Goal: Task Accomplishment & Management: Use online tool/utility

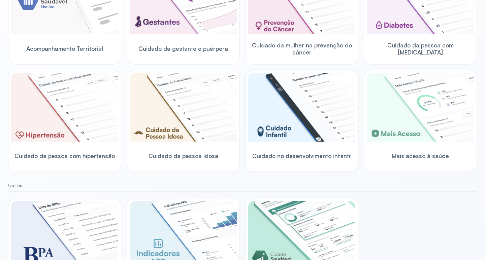
scroll to position [135, 0]
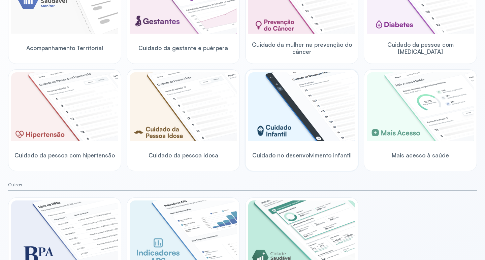
click at [281, 148] on div "Cuidado no desenvolvimento infantil" at bounding box center [301, 155] width 107 height 26
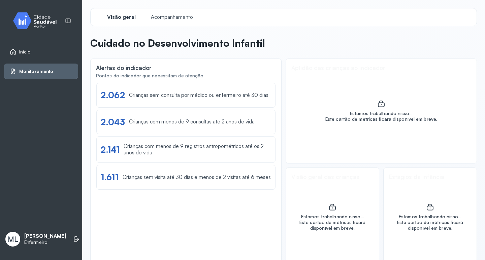
click at [26, 50] on span "Início" at bounding box center [24, 52] width 11 height 6
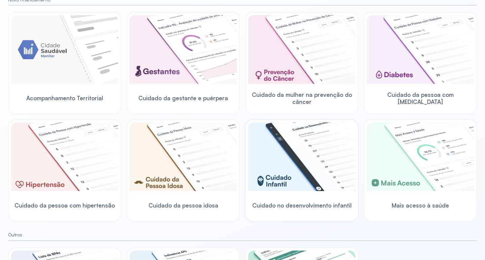
scroll to position [101, 0]
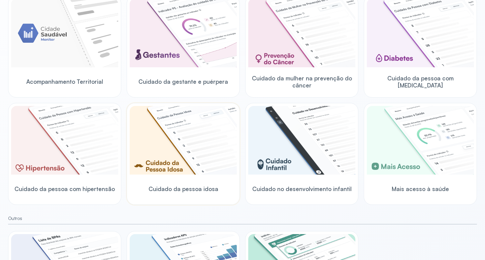
click at [163, 162] on img at bounding box center [183, 140] width 107 height 69
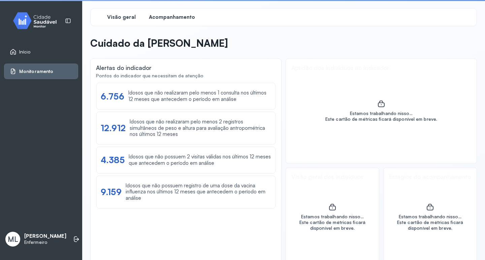
click at [169, 15] on span "Acompanhamento" at bounding box center [172, 17] width 46 height 6
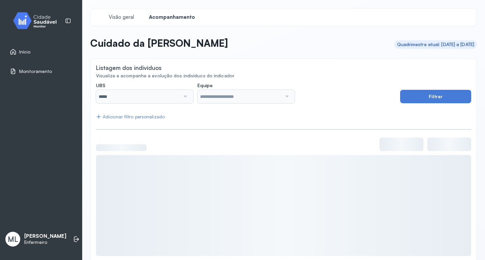
click at [185, 98] on div at bounding box center [184, 96] width 9 height 13
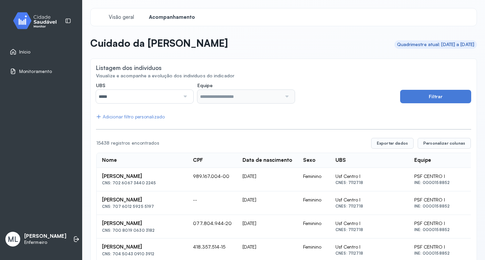
click at [183, 96] on div at bounding box center [184, 96] width 9 height 13
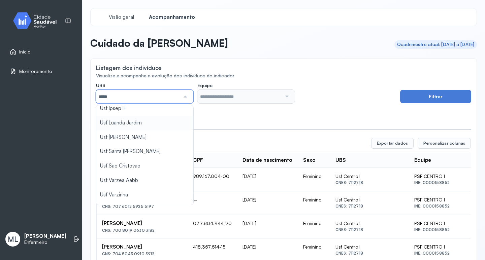
scroll to position [303, 0]
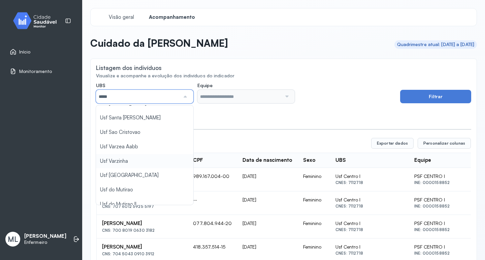
type input "*****"
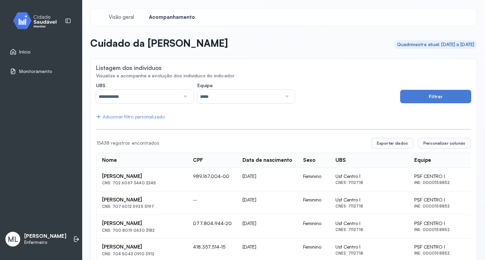
click at [284, 98] on div at bounding box center [286, 96] width 9 height 13
click at [444, 95] on button "Filtrar" at bounding box center [435, 96] width 71 height 13
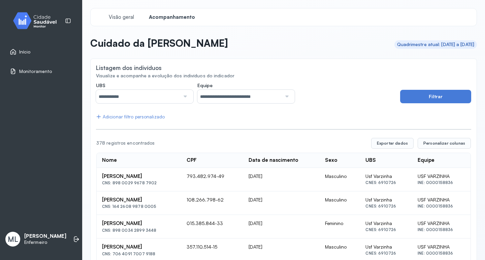
click at [123, 118] on div "Adicionar filtro personalizado" at bounding box center [130, 117] width 69 height 6
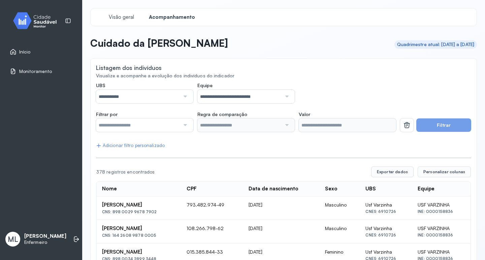
click at [186, 127] on div at bounding box center [184, 125] width 9 height 13
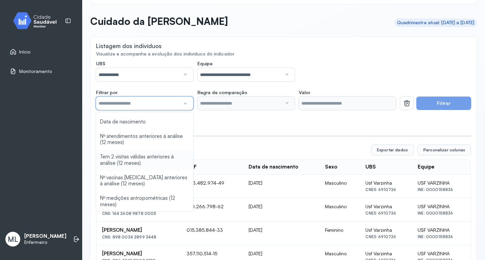
scroll to position [34, 0]
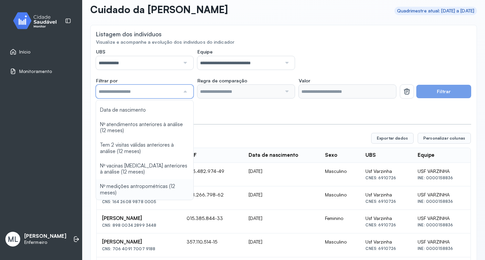
type input "*******"
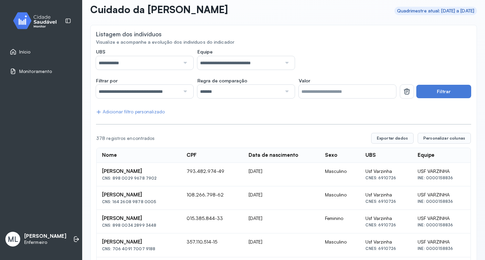
click at [275, 92] on input "*******" at bounding box center [239, 91] width 84 height 13
click at [428, 90] on button "Filtrar" at bounding box center [443, 91] width 55 height 13
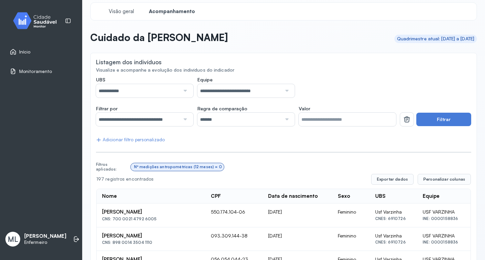
scroll to position [0, 0]
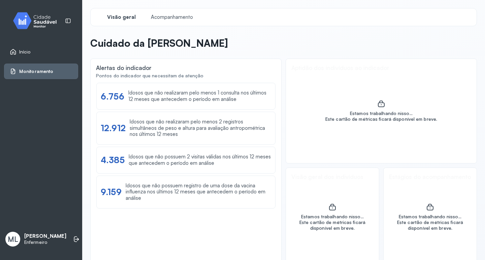
click at [26, 50] on span "Início" at bounding box center [24, 52] width 11 height 6
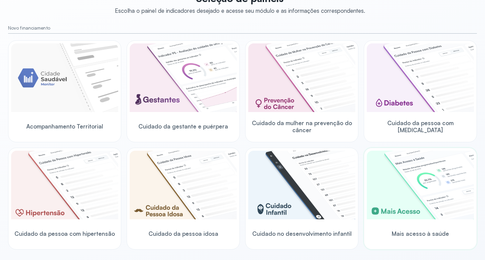
scroll to position [67, 0]
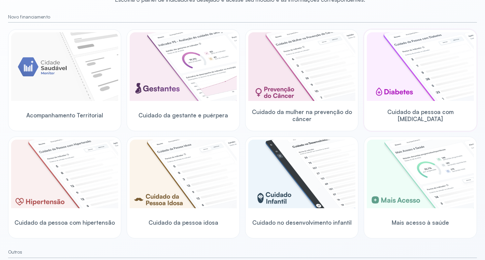
click at [399, 97] on img at bounding box center [420, 66] width 107 height 69
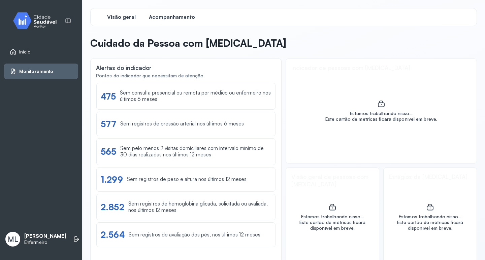
click at [174, 18] on span "Acompanhamento" at bounding box center [172, 17] width 46 height 6
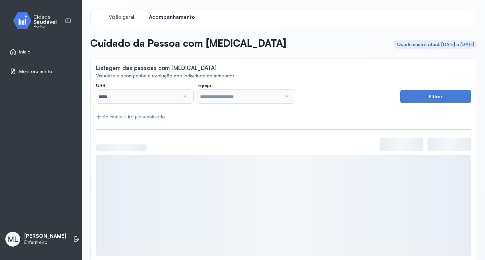
click at [190, 98] on div "*****" at bounding box center [144, 96] width 97 height 13
click at [186, 97] on div at bounding box center [184, 96] width 9 height 13
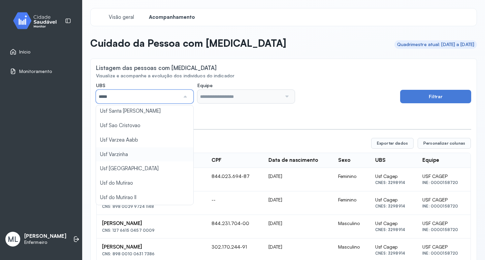
type input "*****"
drag, startPoint x: 123, startPoint y: 154, endPoint x: 127, endPoint y: 154, distance: 3.7
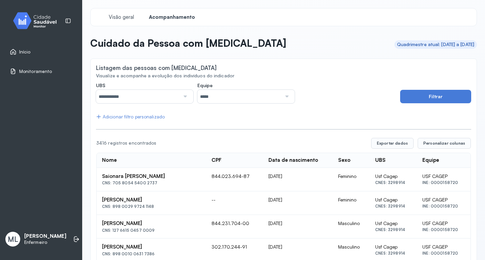
click at [285, 100] on div at bounding box center [286, 96] width 9 height 13
click at [436, 97] on button "Filtrar" at bounding box center [435, 96] width 71 height 13
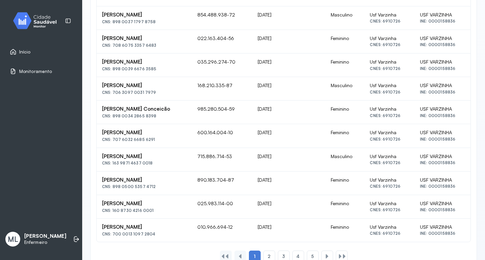
scroll to position [414, 0]
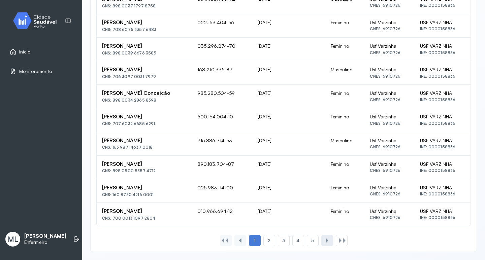
click at [324, 240] on div at bounding box center [326, 240] width 5 height 5
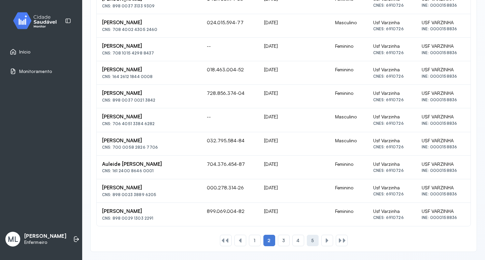
click at [311, 242] on span "5" at bounding box center [312, 241] width 3 height 6
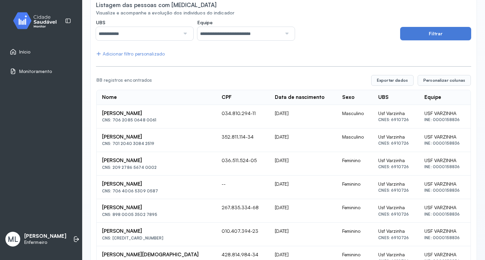
scroll to position [29, 0]
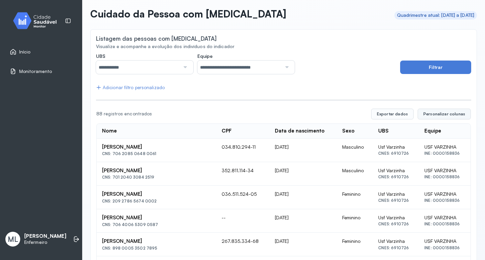
click at [442, 113] on span "Personalizar colunas" at bounding box center [444, 113] width 42 height 5
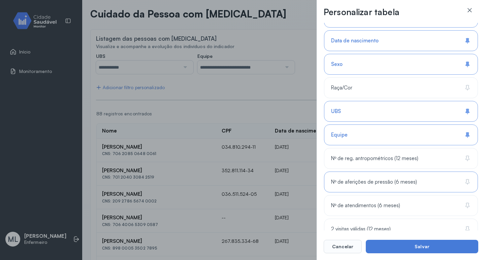
scroll to position [101, 0]
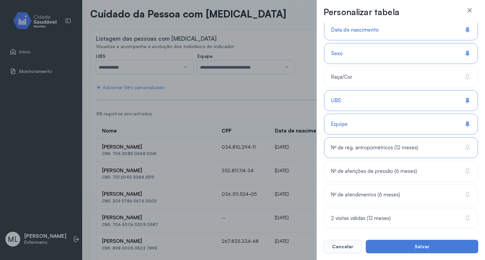
click at [467, 148] on icon at bounding box center [468, 147] width 2 height 4
click at [467, 171] on icon at bounding box center [468, 171] width 2 height 4
click at [466, 196] on icon at bounding box center [467, 195] width 7 height 7
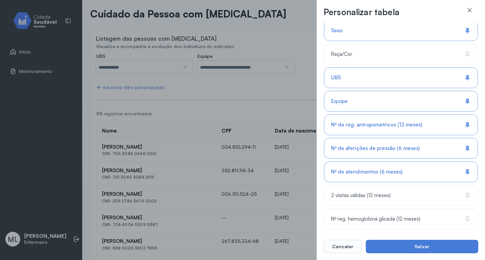
scroll to position [135, 0]
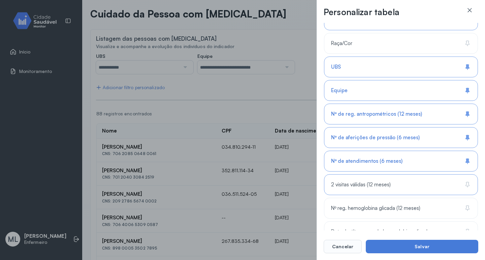
click at [474, 184] on div "2 visitas válidas (12 meses)" at bounding box center [401, 184] width 154 height 21
click at [465, 207] on icon at bounding box center [467, 208] width 7 height 7
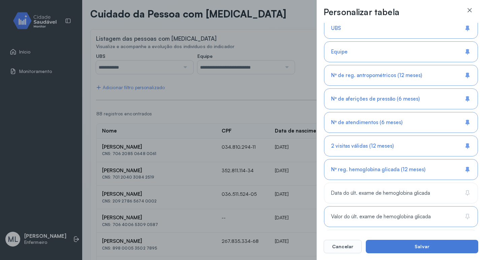
scroll to position [197, 0]
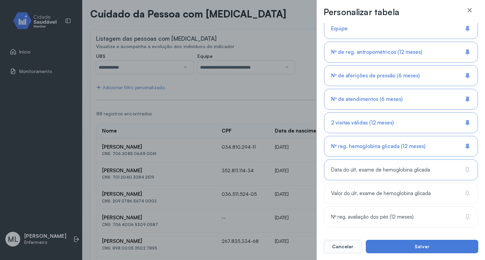
click at [460, 170] on div "Data do últ. exame de hemoglobina glicada" at bounding box center [401, 170] width 154 height 21
click at [466, 216] on icon at bounding box center [467, 217] width 2 height 4
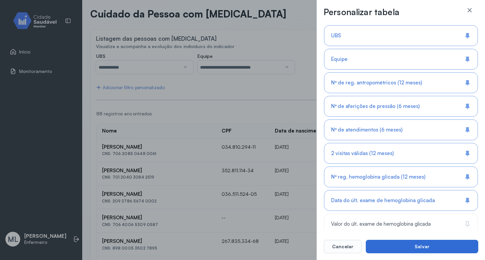
scroll to position [168, 0]
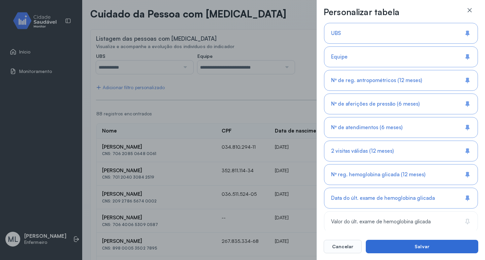
click at [403, 245] on button "Salvar" at bounding box center [422, 246] width 113 height 13
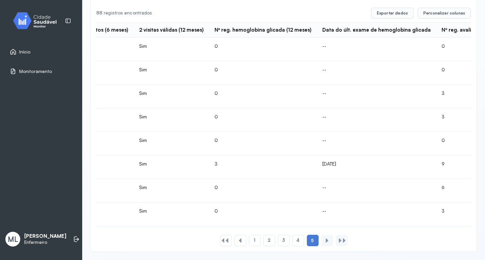
scroll to position [0, 593]
click at [254, 241] on span "1" at bounding box center [255, 241] width 2 height 6
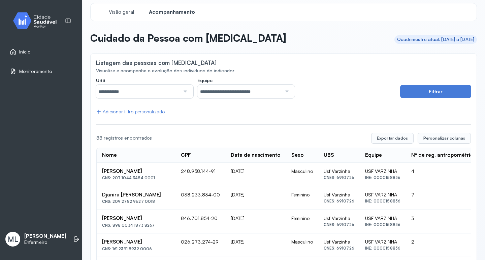
scroll to position [0, 0]
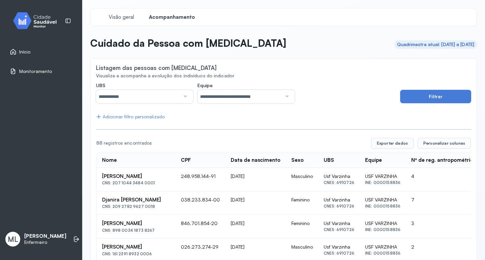
click at [23, 69] on span "Monitoramento" at bounding box center [35, 72] width 33 height 6
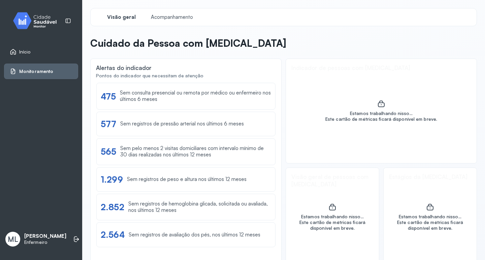
click at [22, 51] on span "Início" at bounding box center [24, 52] width 11 height 6
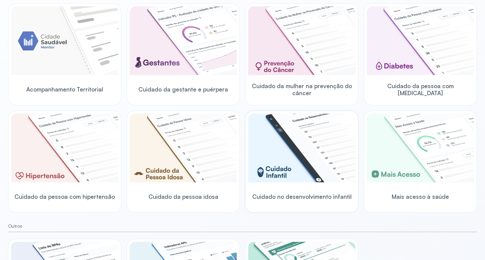
scroll to position [101, 0]
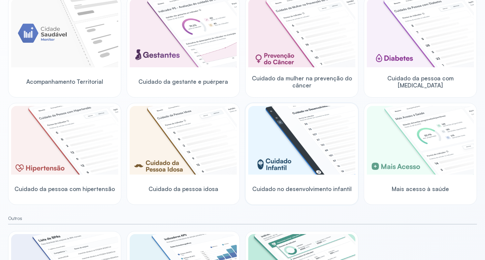
click at [270, 168] on img at bounding box center [301, 140] width 107 height 69
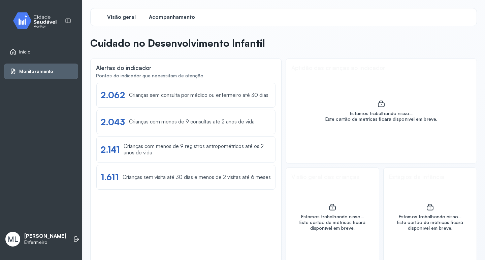
click at [168, 13] on div "Acompanhamento" at bounding box center [172, 17] width 51 height 12
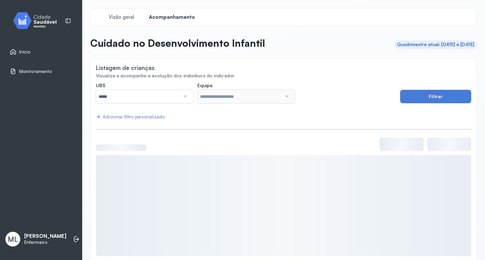
click at [184, 98] on div at bounding box center [184, 96] width 9 height 13
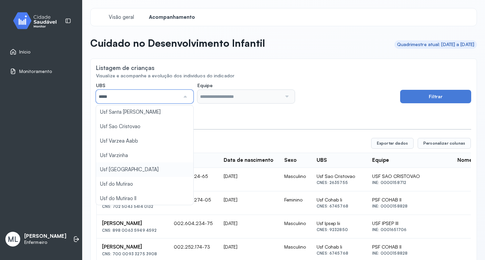
scroll to position [310, 0]
type input "*****"
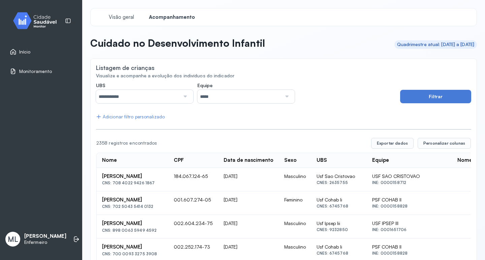
click at [282, 97] on div at bounding box center [286, 96] width 9 height 13
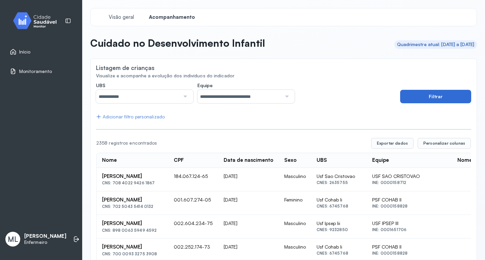
click at [435, 94] on button "Filtrar" at bounding box center [435, 96] width 71 height 13
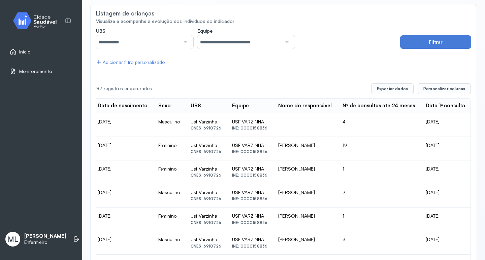
scroll to position [48, 0]
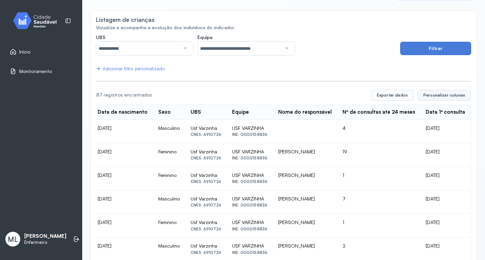
click at [440, 96] on span "Personalizar colunas" at bounding box center [444, 95] width 42 height 5
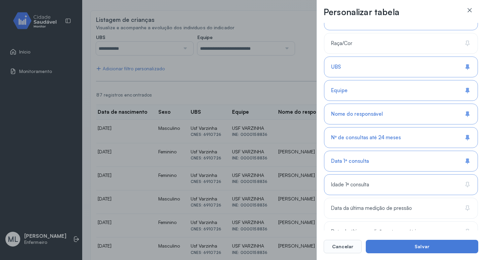
scroll to position [168, 0]
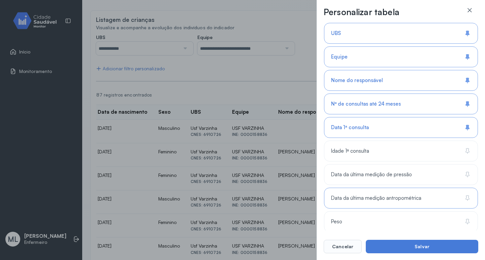
click at [466, 198] on icon at bounding box center [467, 198] width 7 height 7
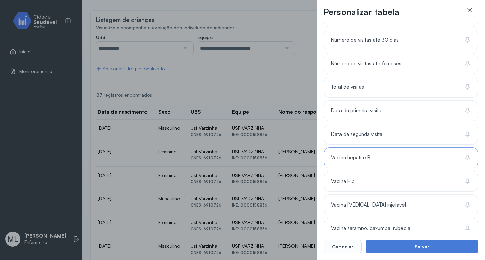
scroll to position [456, 0]
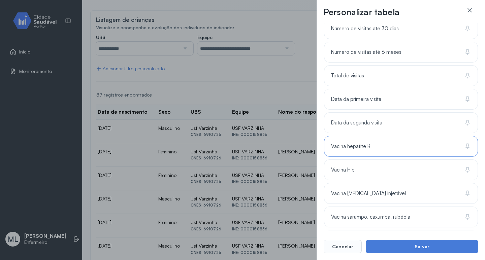
click at [466, 146] on icon at bounding box center [467, 146] width 7 height 7
click at [466, 147] on icon at bounding box center [467, 146] width 2 height 4
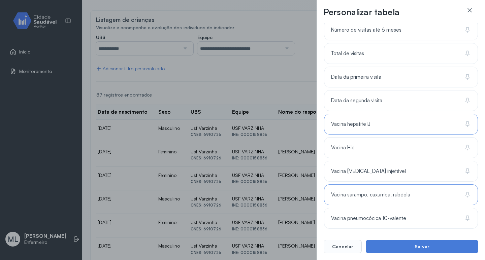
scroll to position [490, 0]
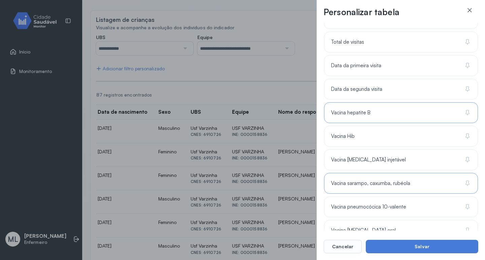
click at [467, 183] on icon at bounding box center [468, 183] width 2 height 4
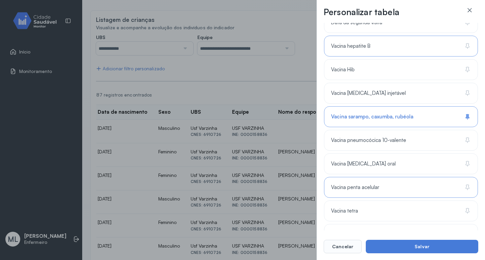
scroll to position [557, 0]
click at [465, 139] on icon at bounding box center [467, 139] width 7 height 7
click at [465, 187] on icon at bounding box center [467, 187] width 7 height 7
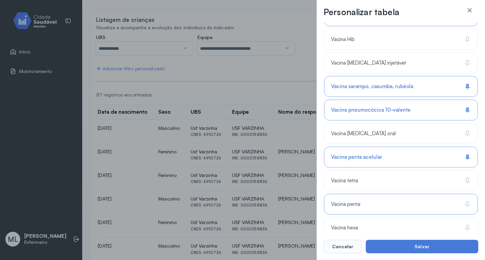
scroll to position [624, 0]
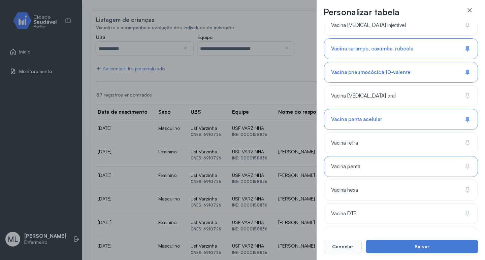
click at [467, 164] on icon at bounding box center [468, 166] width 2 height 4
click at [466, 167] on icon at bounding box center [467, 166] width 3 height 4
click at [464, 117] on icon at bounding box center [467, 119] width 7 height 7
click at [467, 73] on icon at bounding box center [468, 72] width 2 height 4
click at [466, 49] on icon at bounding box center [467, 48] width 2 height 4
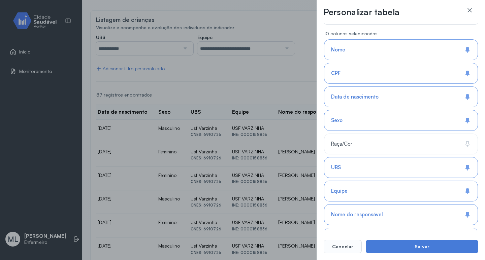
scroll to position [0, 0]
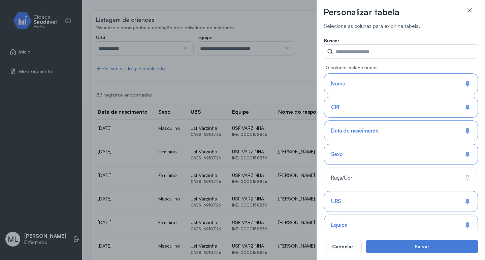
click at [293, 73] on div "Personalizar tabela Selecione as colunas para exibir na tabela. Buscar 10 colun…" at bounding box center [242, 130] width 485 height 260
click at [469, 8] on icon at bounding box center [469, 10] width 7 height 7
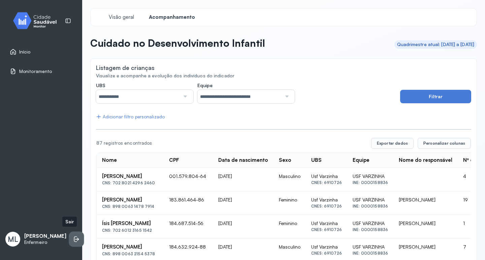
click at [75, 238] on icon at bounding box center [77, 239] width 4 height 3
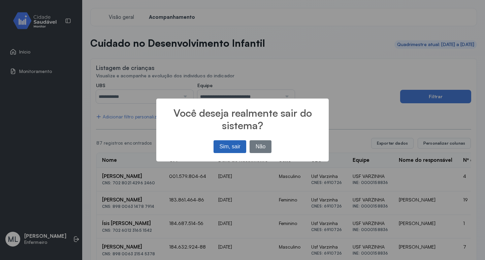
click at [233, 146] on button "Sim, sair" at bounding box center [230, 146] width 33 height 13
